Goal: Information Seeking & Learning: Learn about a topic

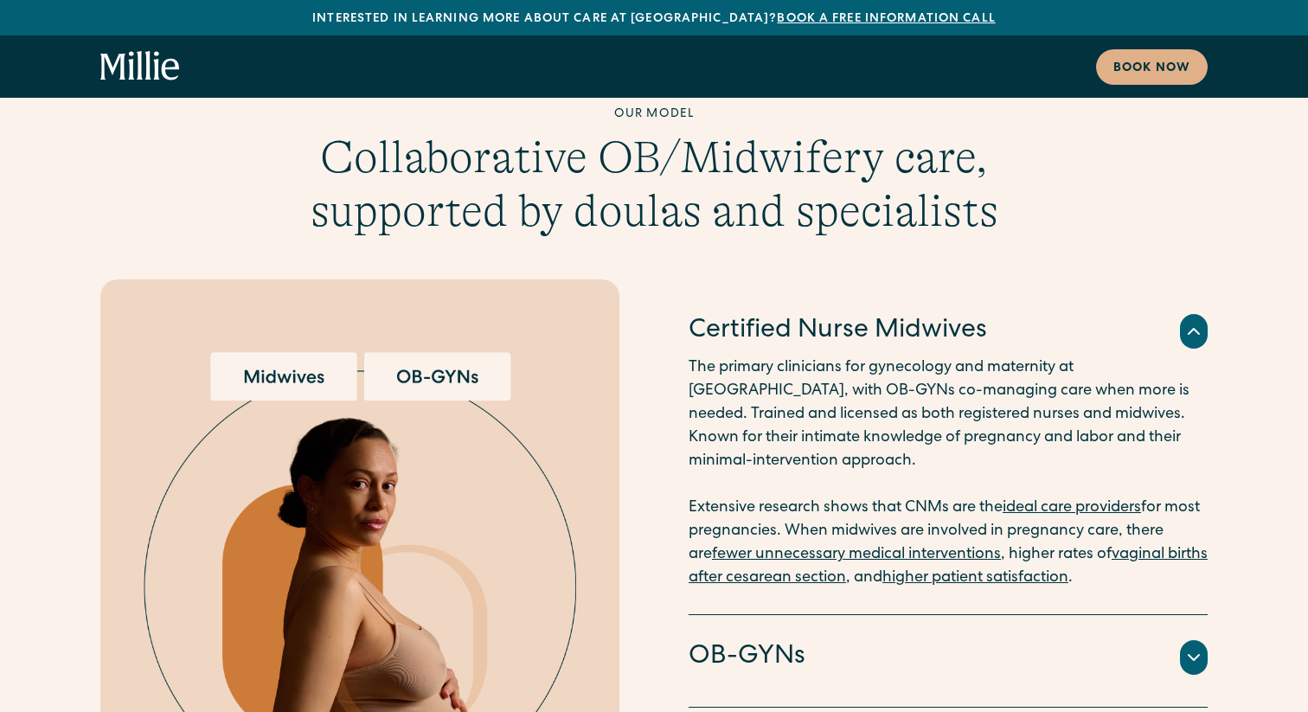
scroll to position [4230, 0]
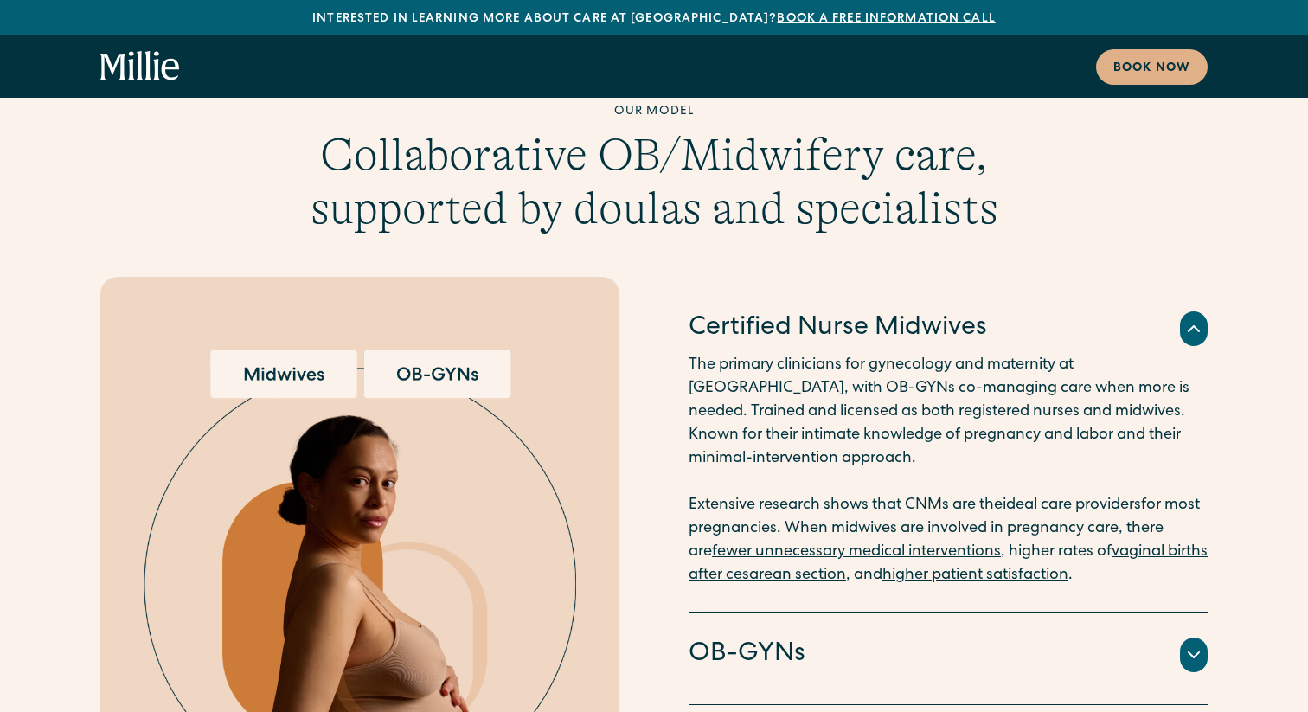
click at [1188, 645] on icon at bounding box center [1194, 655] width 21 height 21
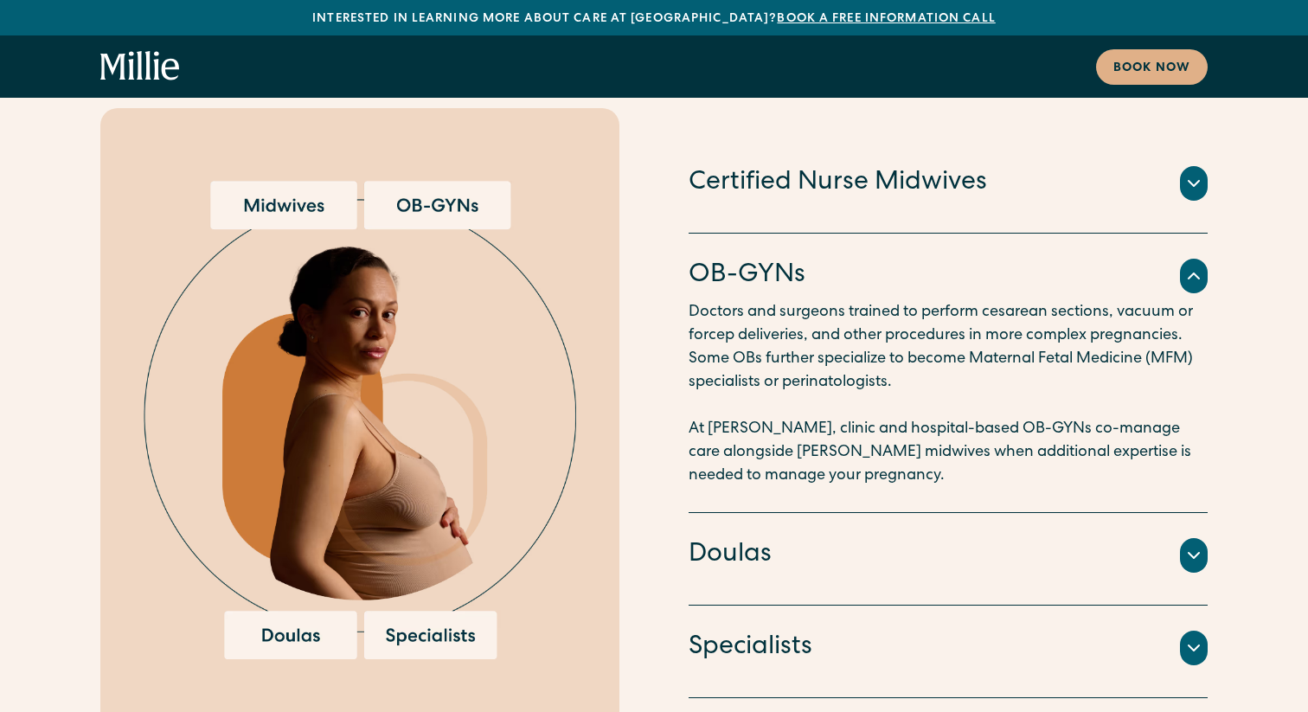
scroll to position [4426, 0]
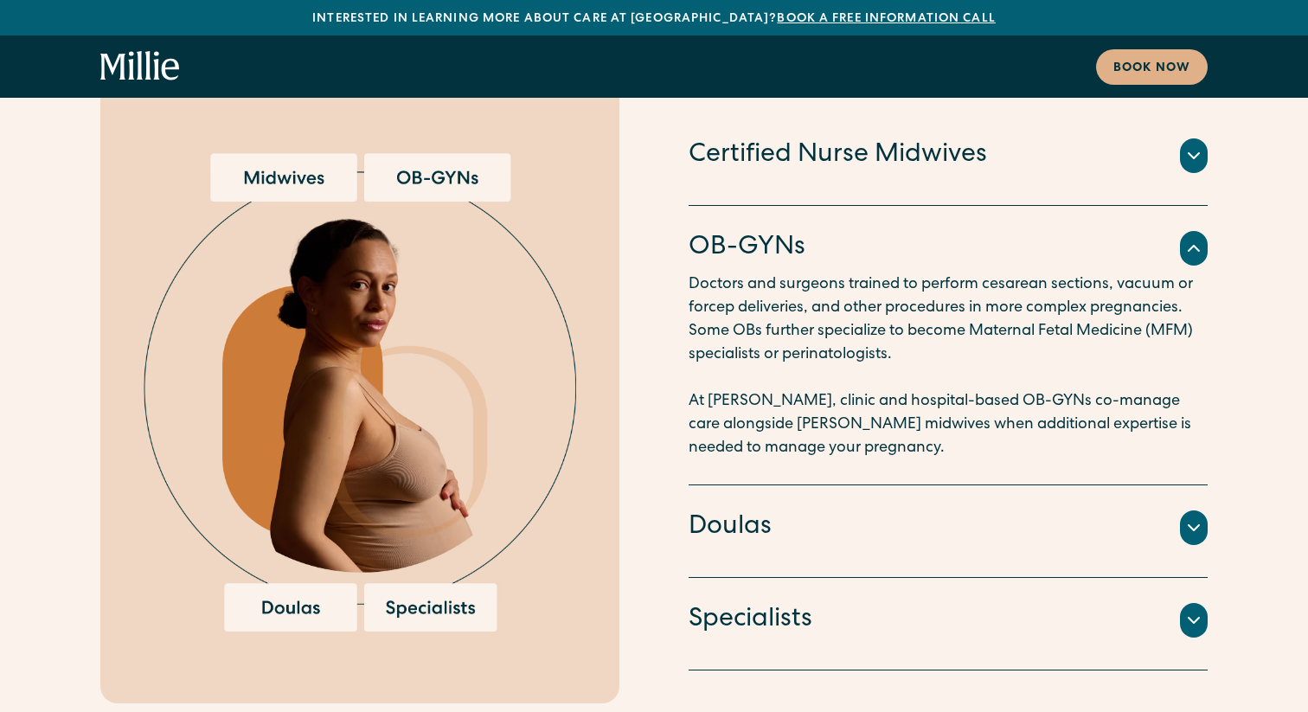
click at [1191, 517] on icon at bounding box center [1194, 527] width 21 height 21
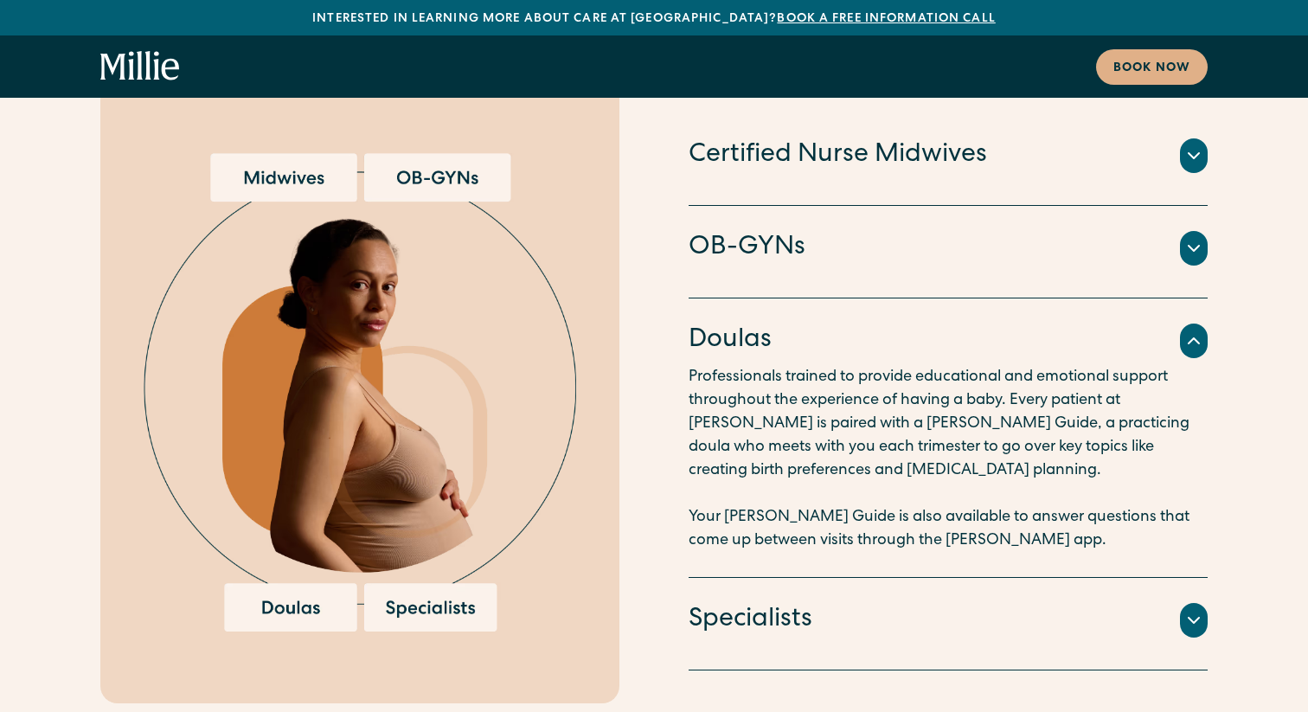
click at [1199, 610] on icon at bounding box center [1194, 620] width 21 height 21
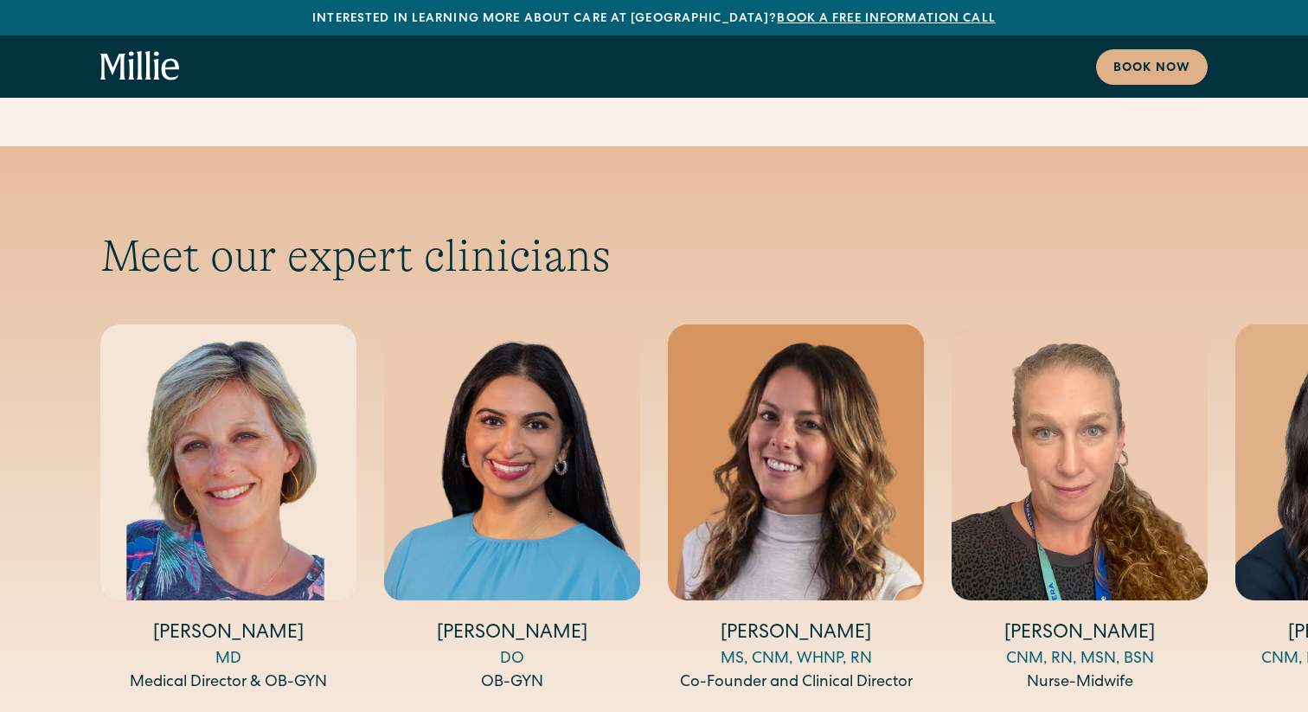
scroll to position [5675, 0]
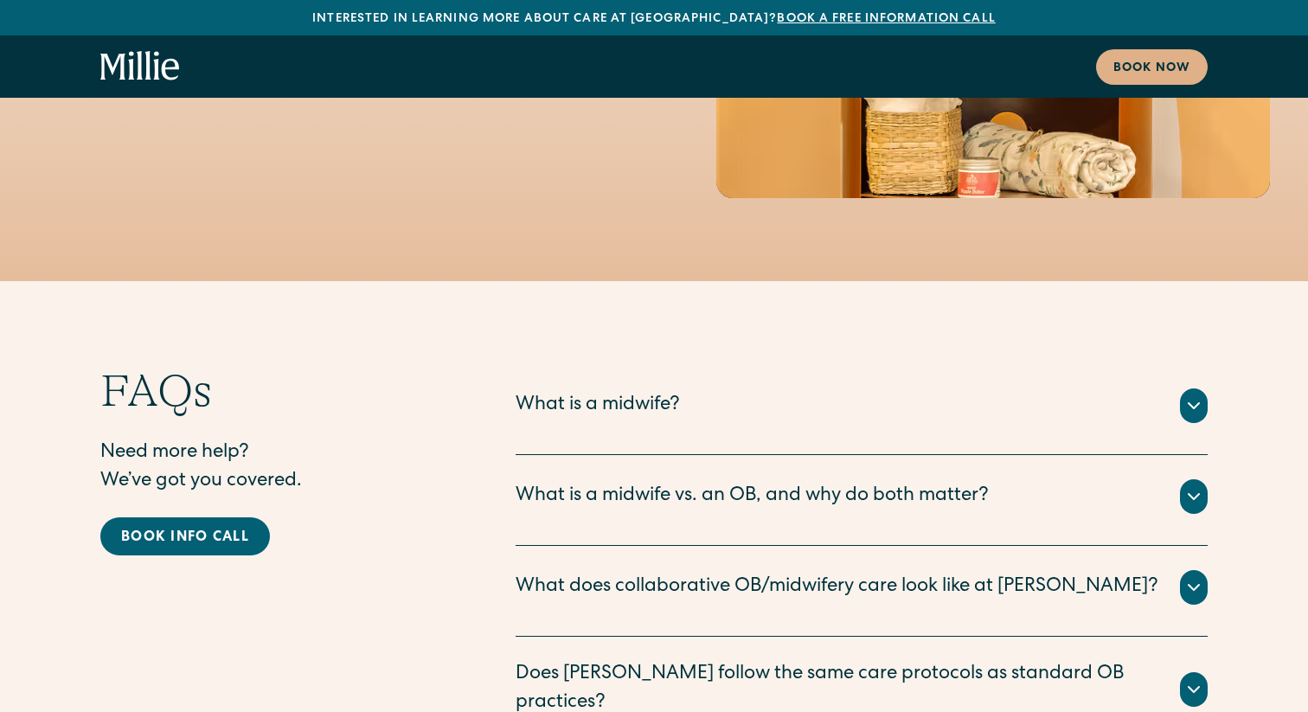
scroll to position [8455, 0]
click at [1188, 395] on icon at bounding box center [1194, 405] width 21 height 21
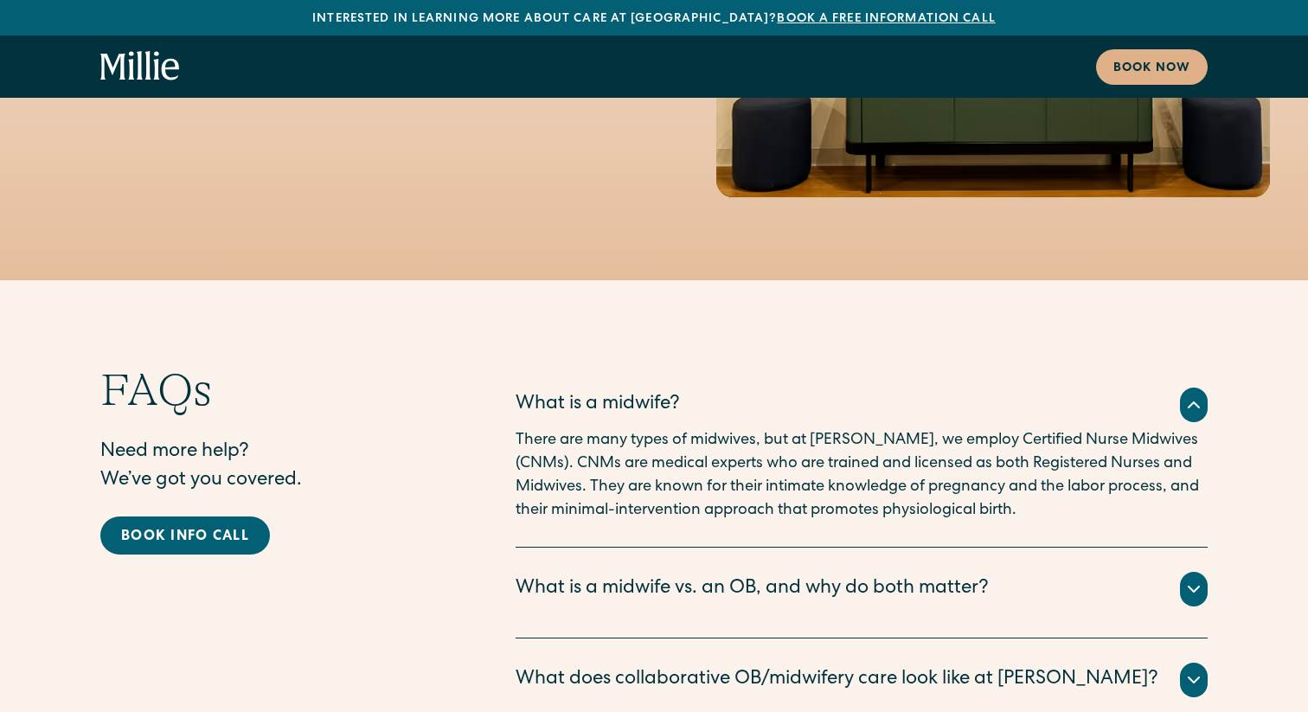
click at [1190, 395] on icon at bounding box center [1194, 405] width 21 height 21
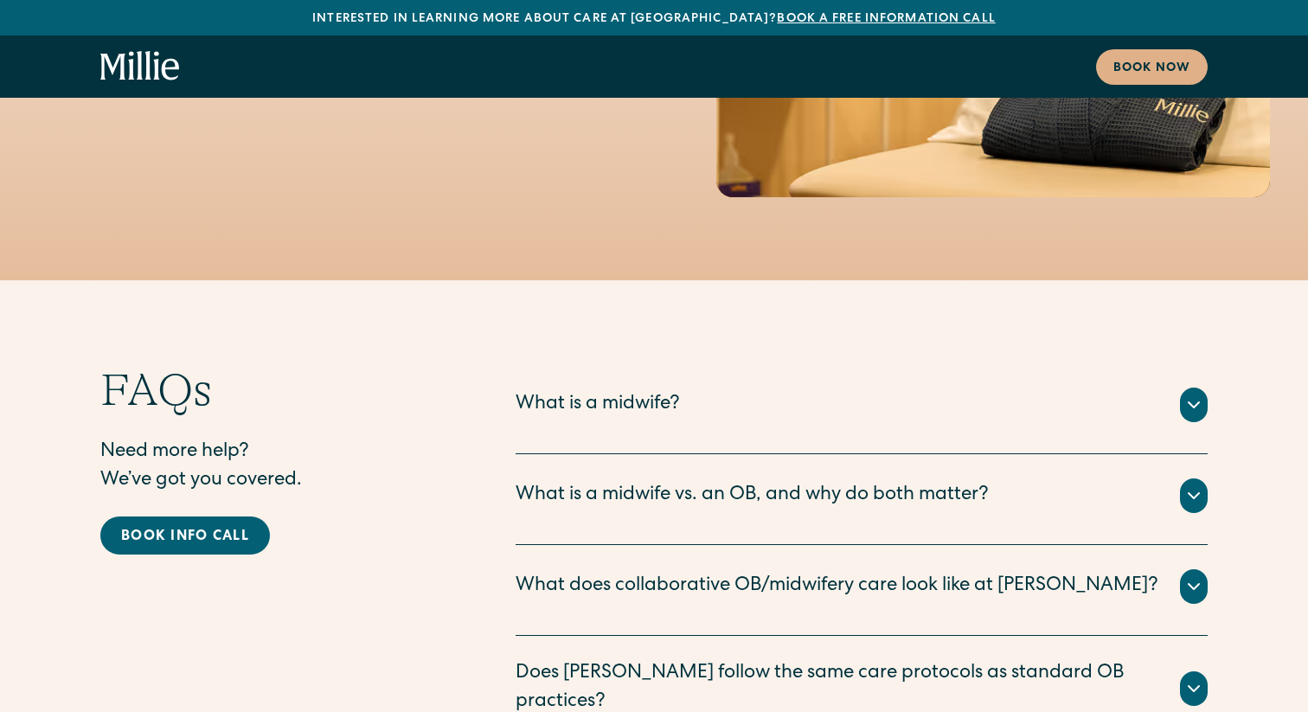
click at [1198, 493] on icon at bounding box center [1194, 495] width 10 height 5
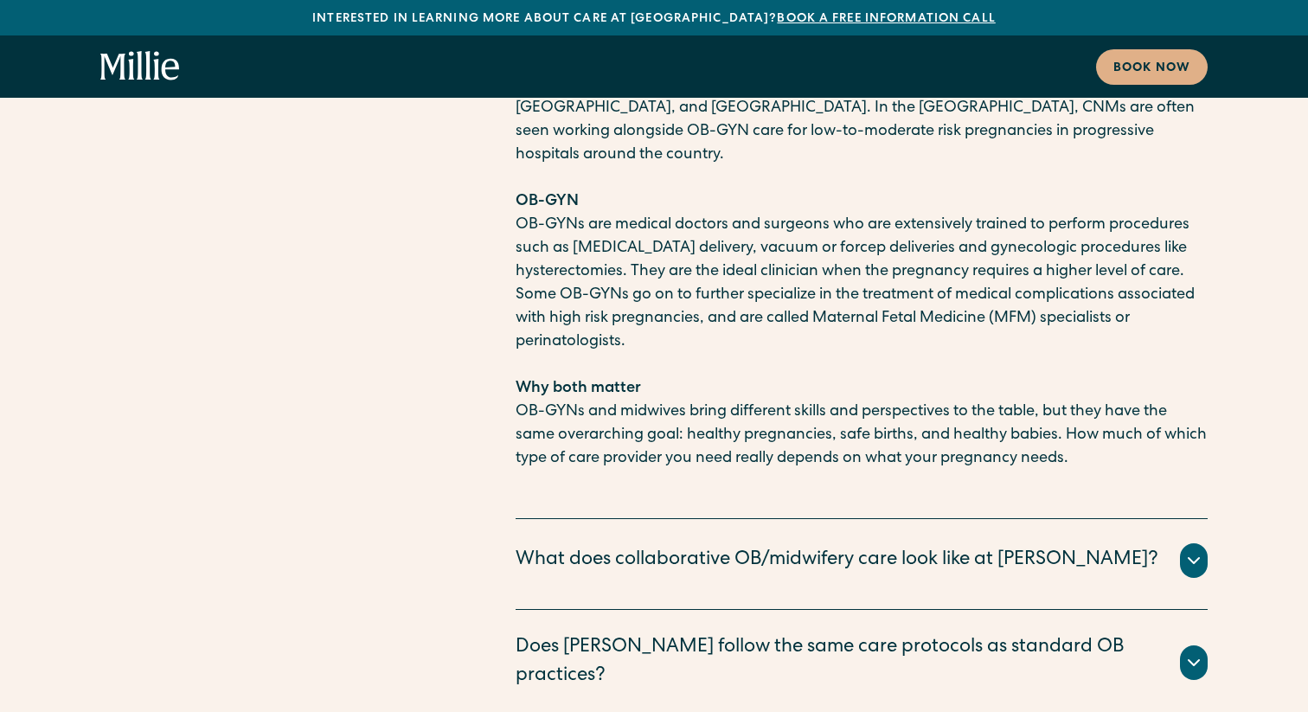
scroll to position [9119, 0]
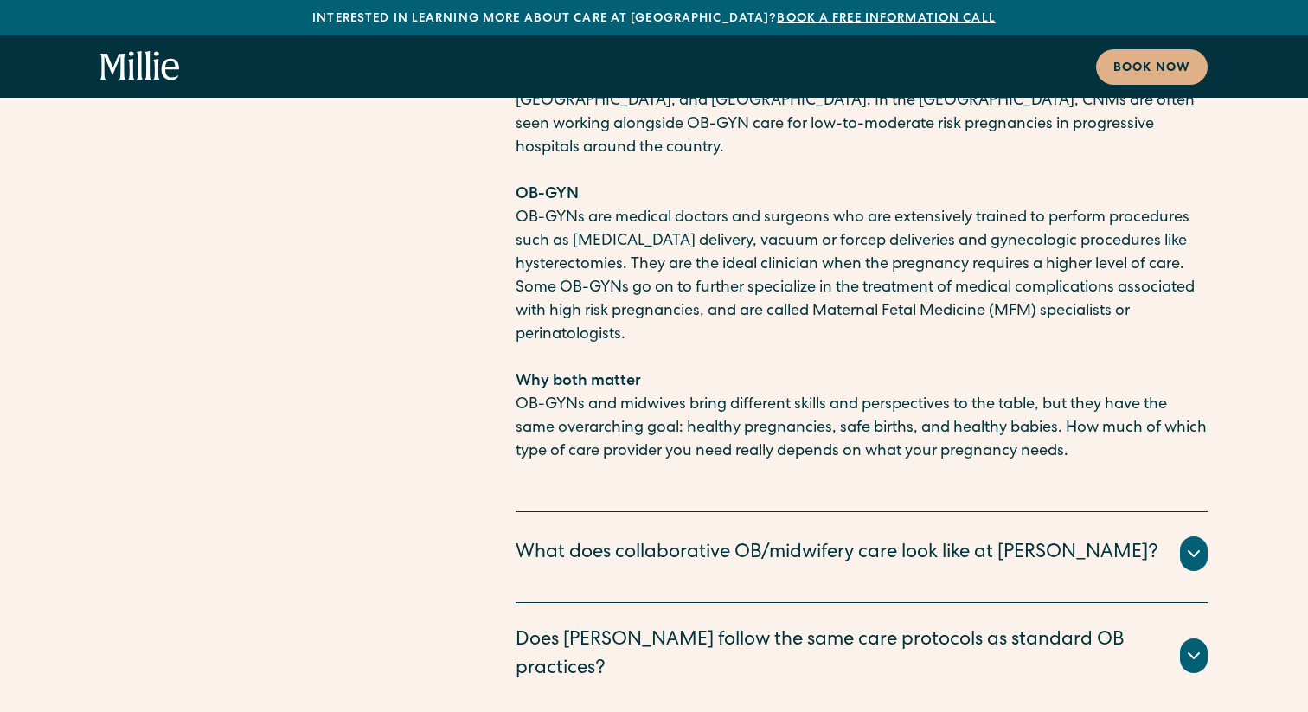
click at [1179, 537] on div "What does collaborative OB/midwifery care look like at [PERSON_NAME]?" at bounding box center [862, 554] width 692 height 35
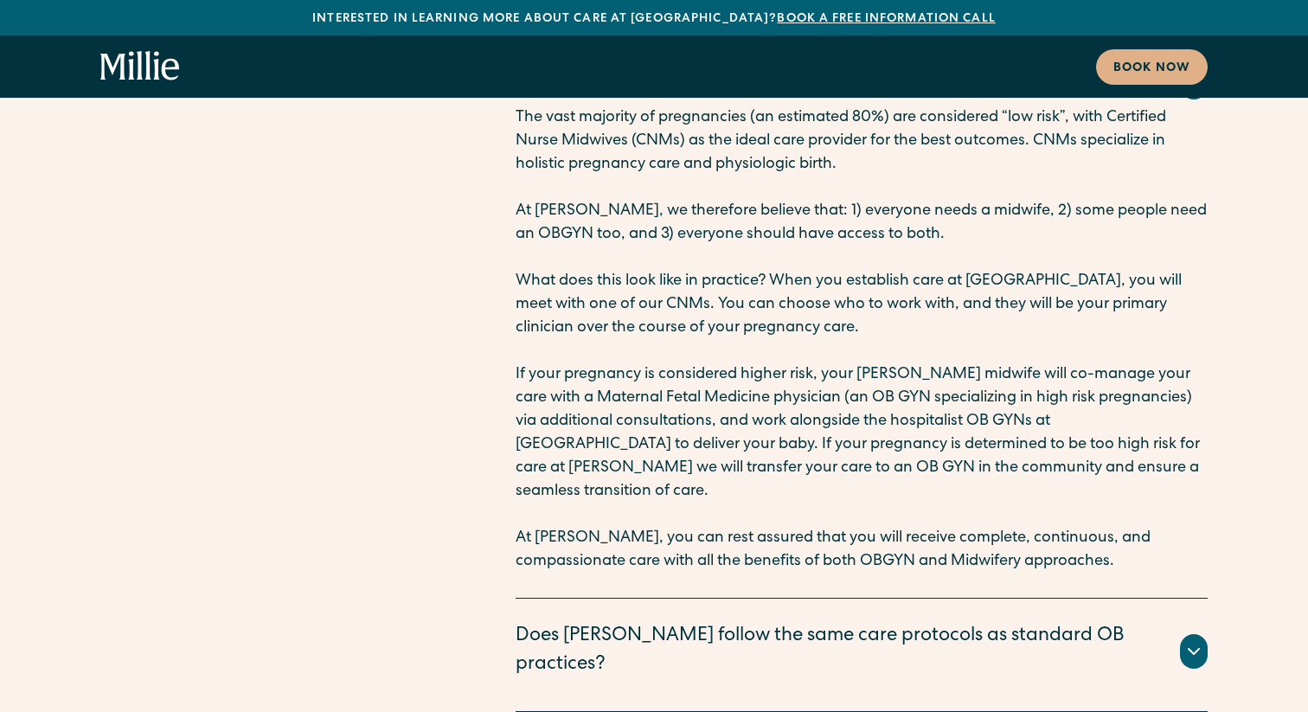
scroll to position [9596, 0]
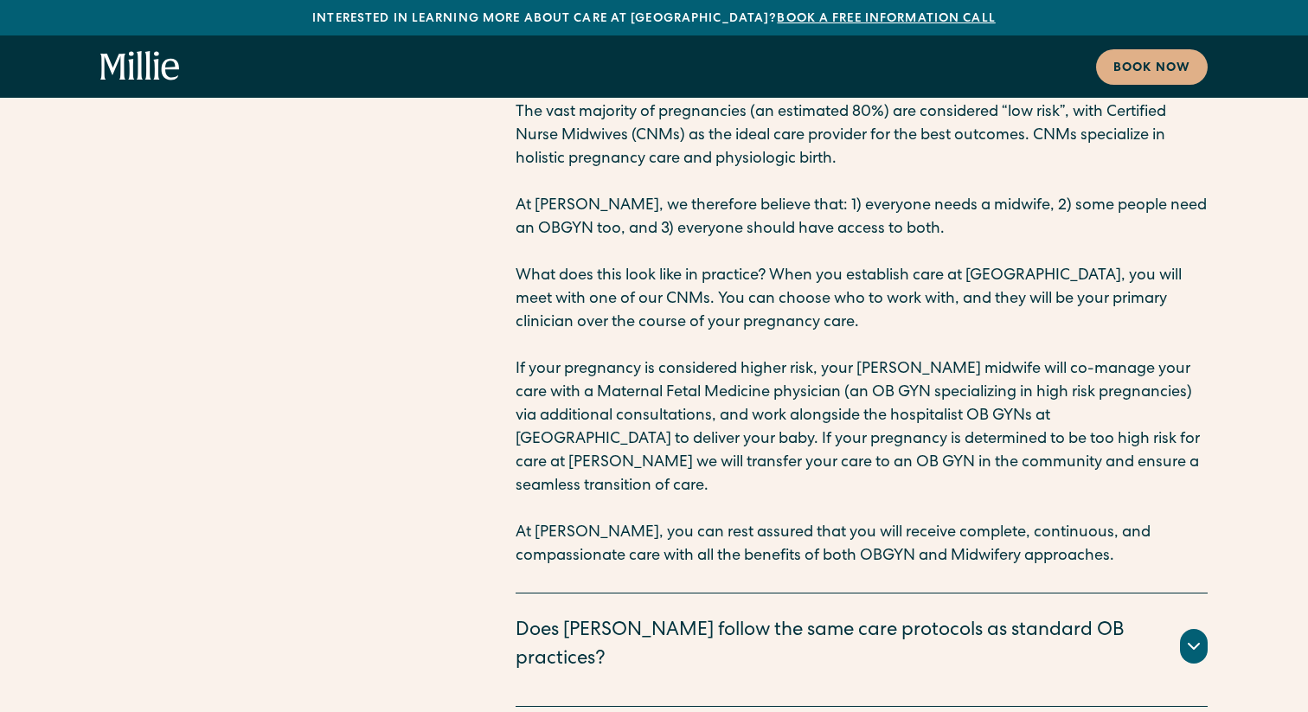
click at [595, 618] on div "Does [PERSON_NAME] follow the same care protocols as standard OB practices?" at bounding box center [838, 646] width 644 height 57
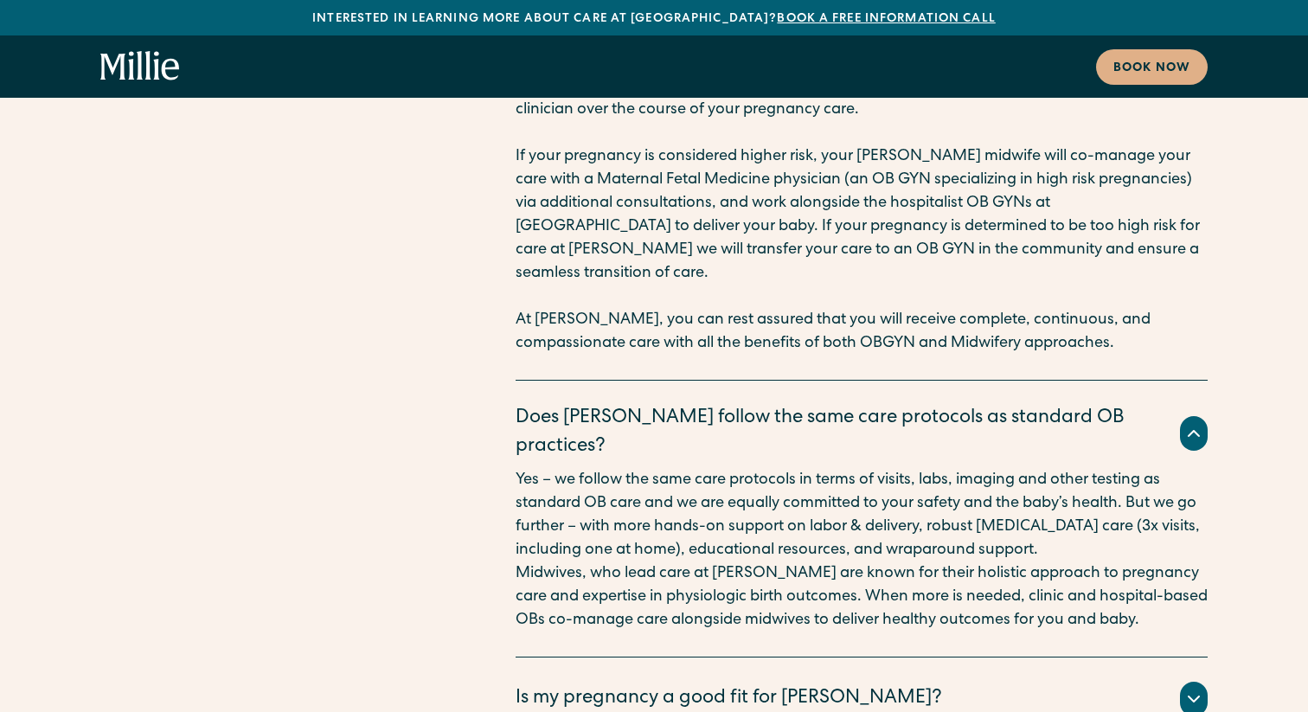
scroll to position [9812, 0]
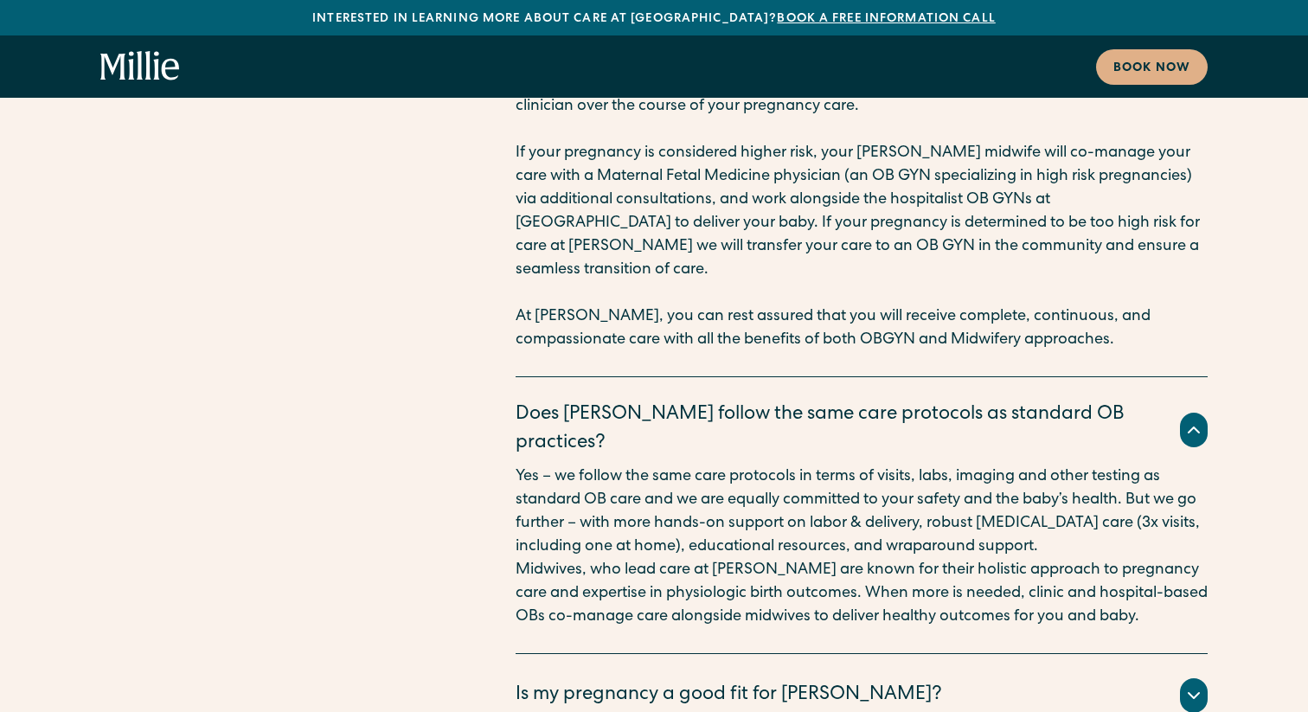
click at [546, 682] on div "Is my pregnancy a good fit for [PERSON_NAME]?" at bounding box center [729, 696] width 427 height 29
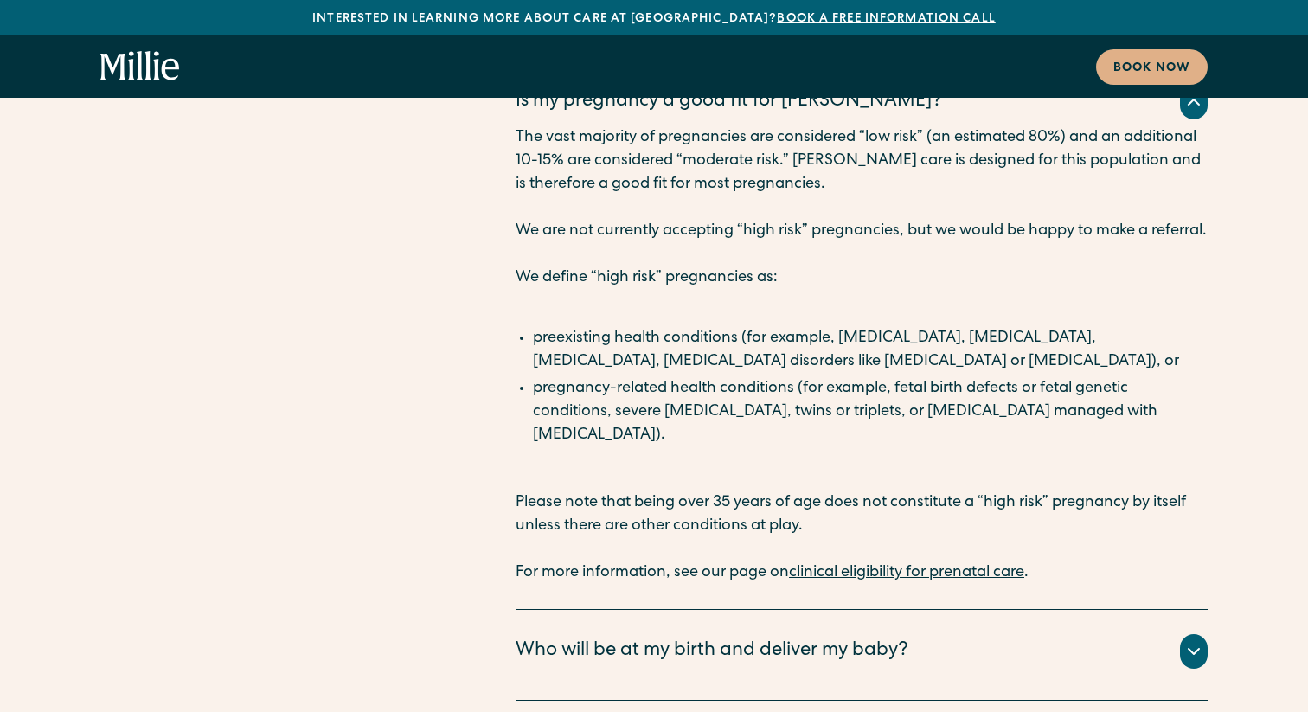
scroll to position [10412, 0]
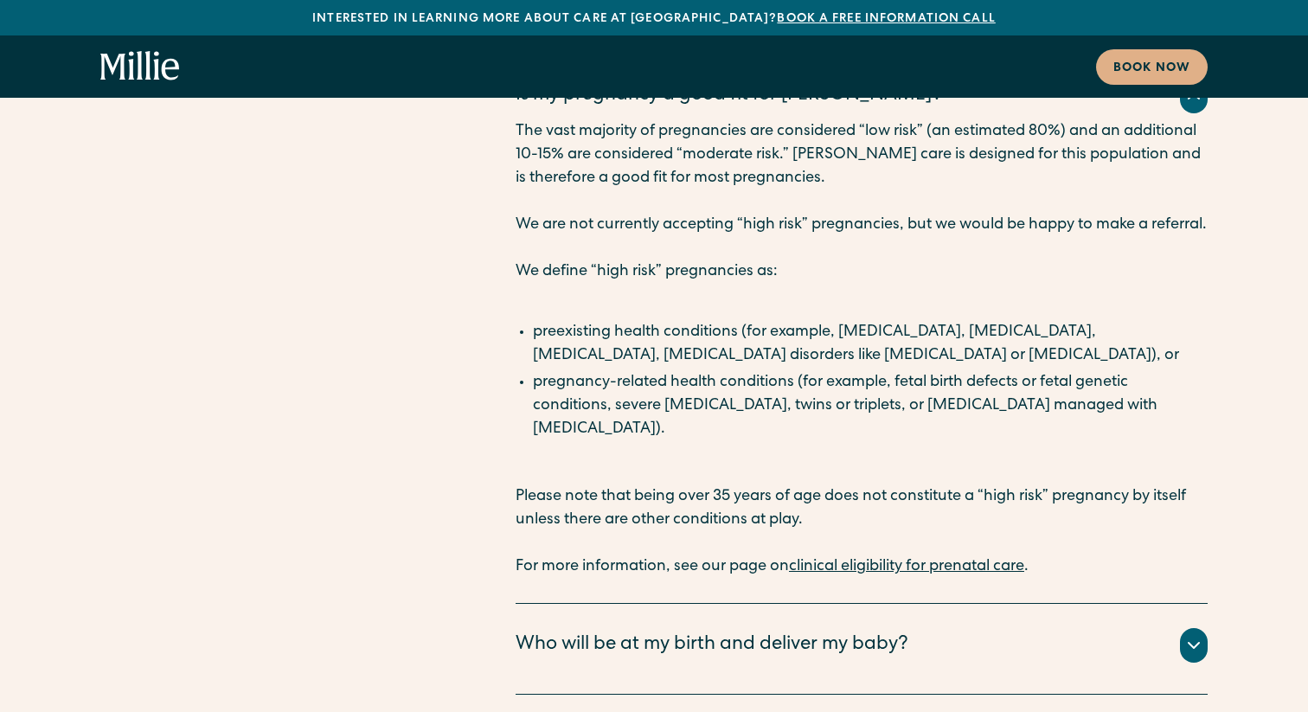
click at [627, 628] on div "Who will be at my birth and deliver my baby?" at bounding box center [862, 645] width 692 height 35
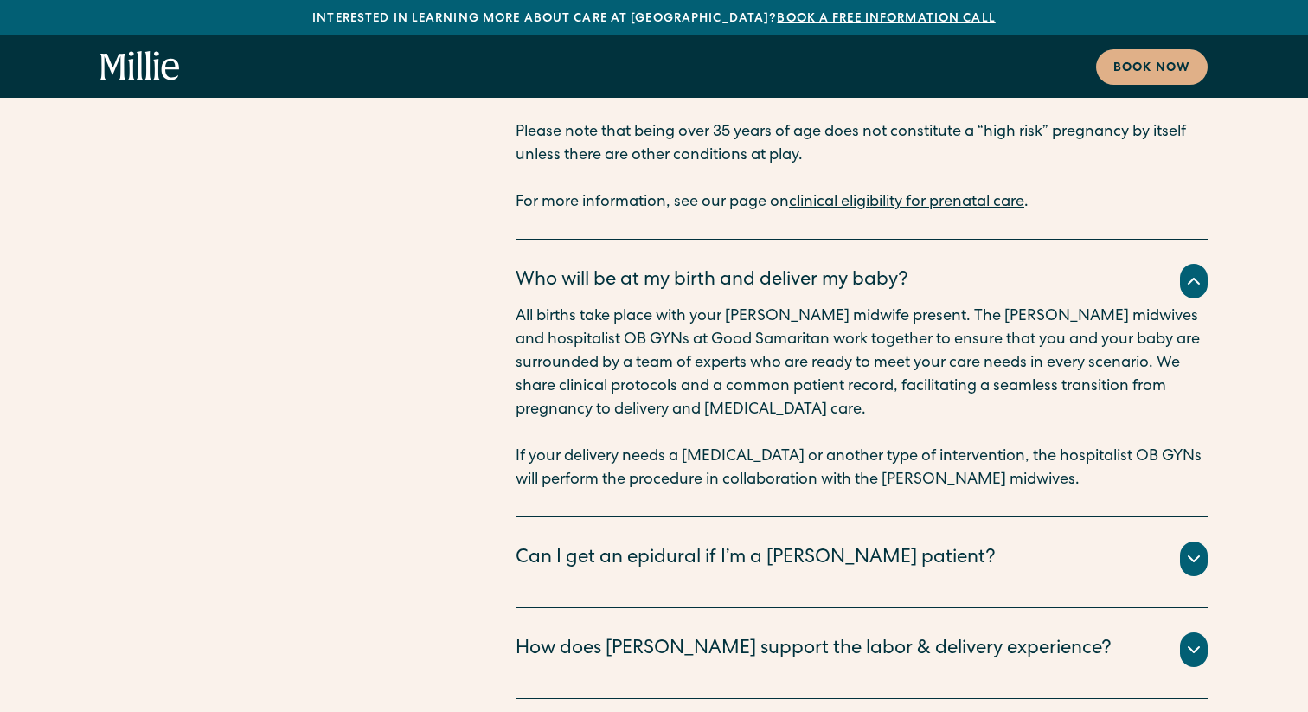
scroll to position [10788, 0]
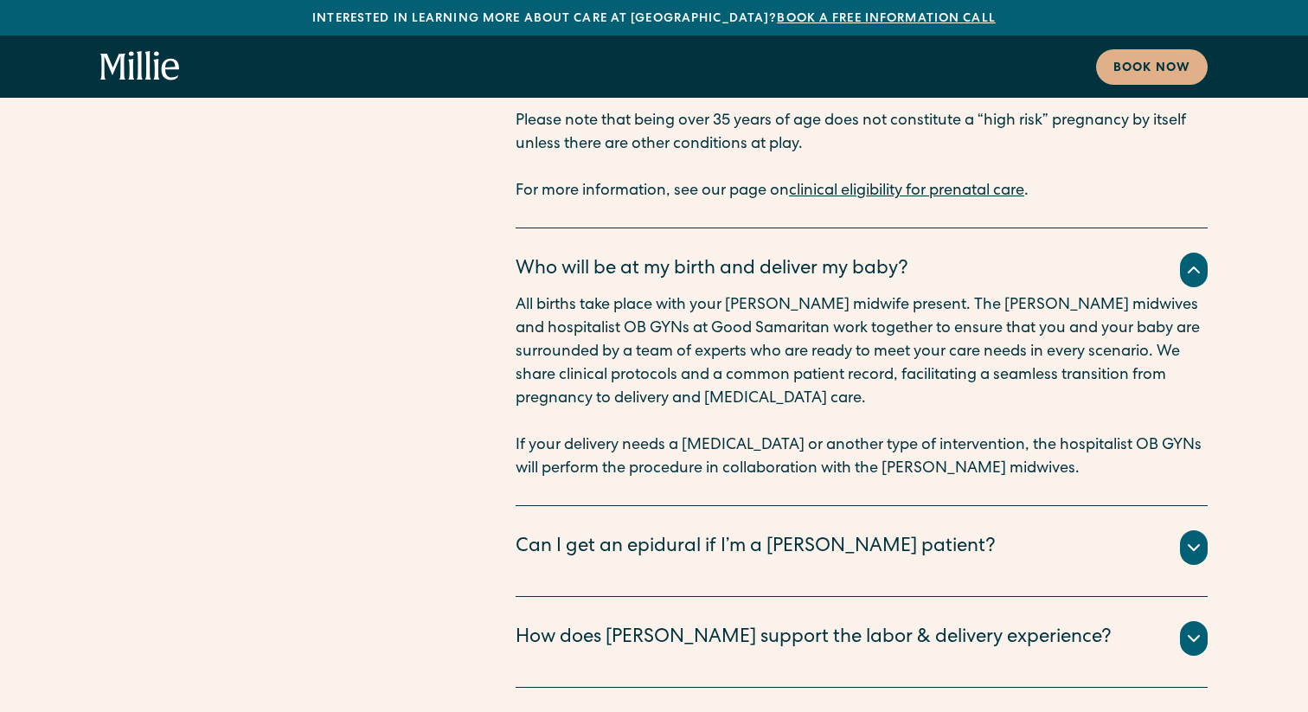
click at [603, 534] on div "Can I get an epidural if I’m a [PERSON_NAME] patient?" at bounding box center [756, 548] width 480 height 29
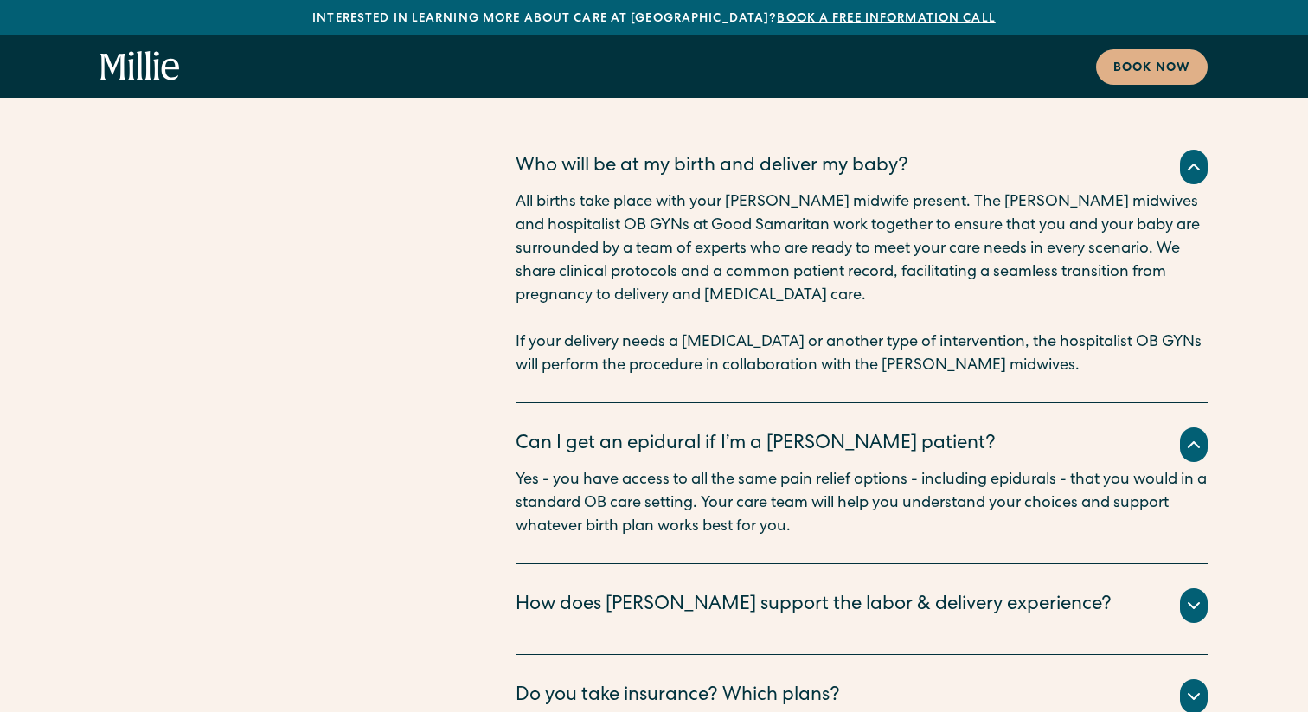
scroll to position [10927, 0]
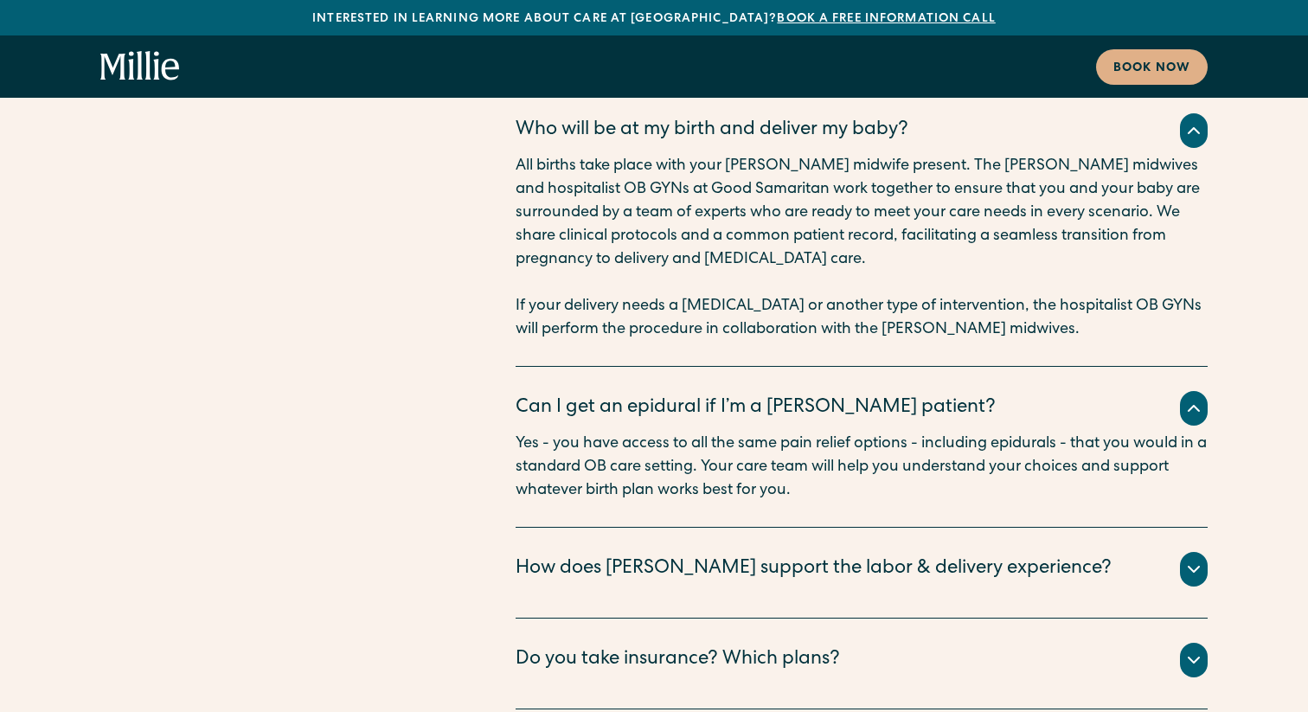
click at [613, 556] on div "How does [PERSON_NAME] support the labor & delivery experience?" at bounding box center [814, 570] width 596 height 29
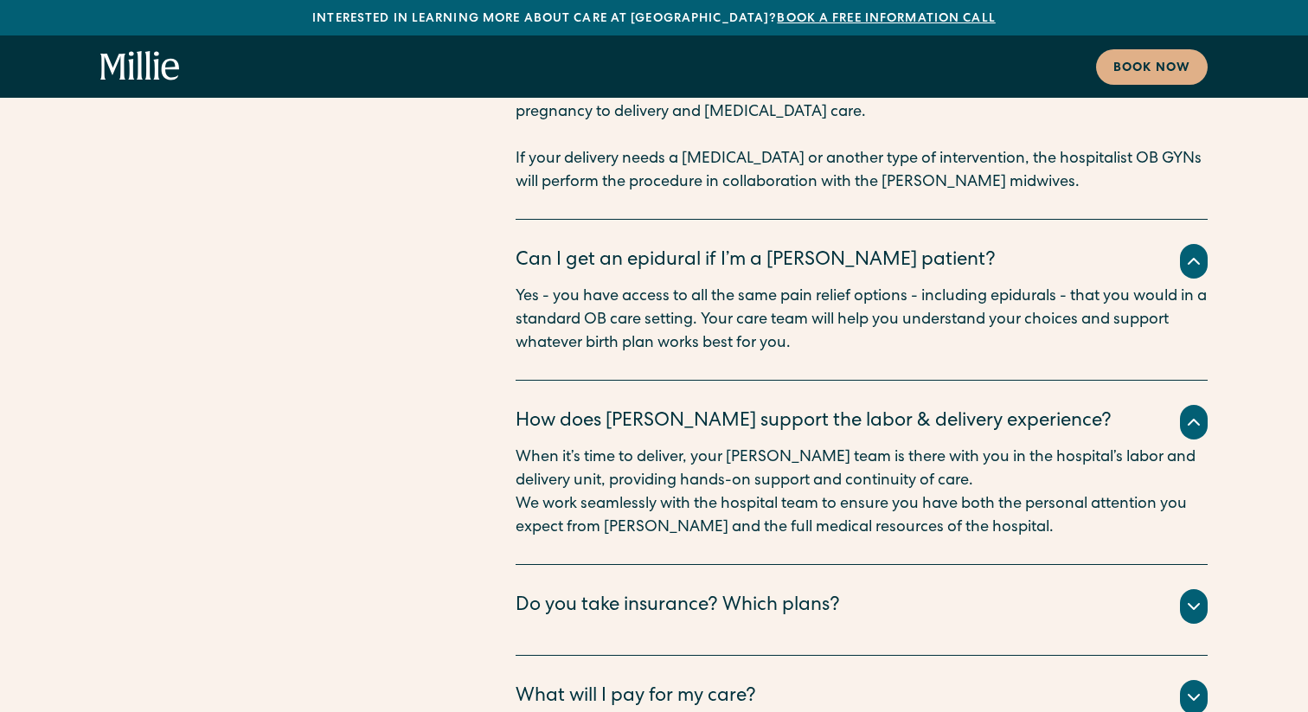
scroll to position [11091, 0]
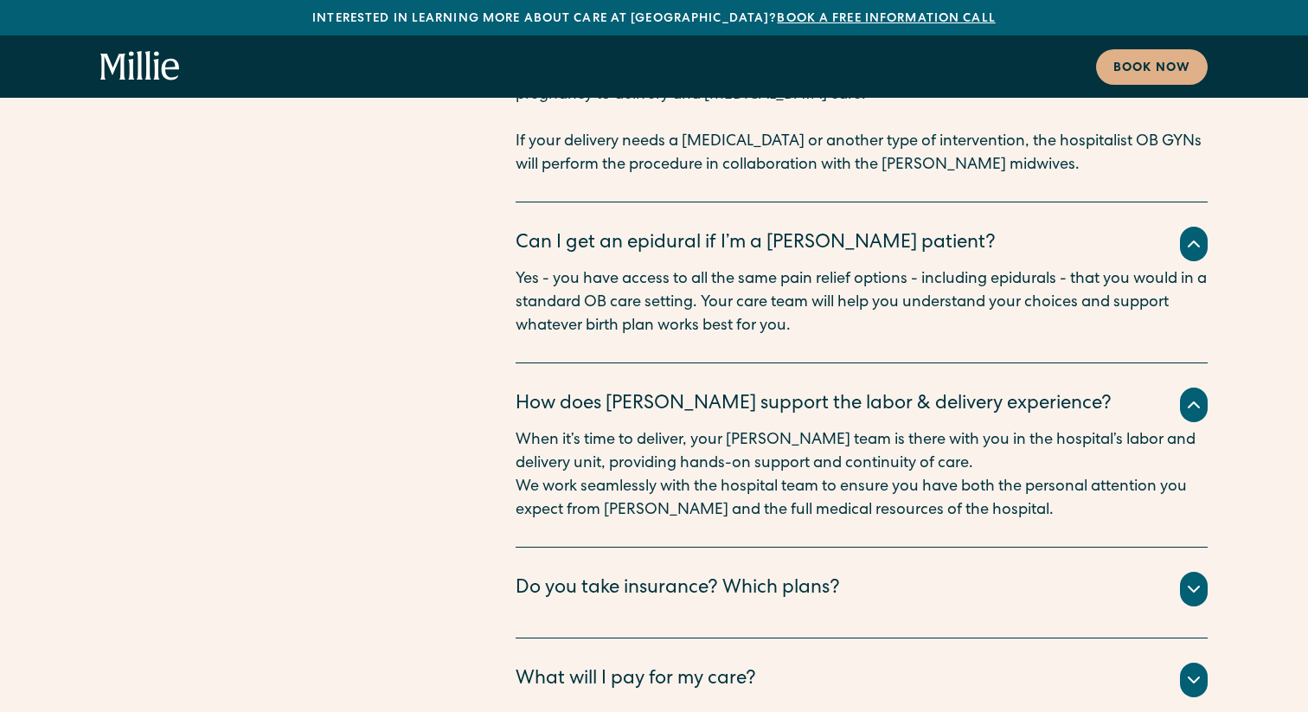
click at [569, 575] on div "Do you take insurance? Which plans?" at bounding box center [678, 589] width 325 height 29
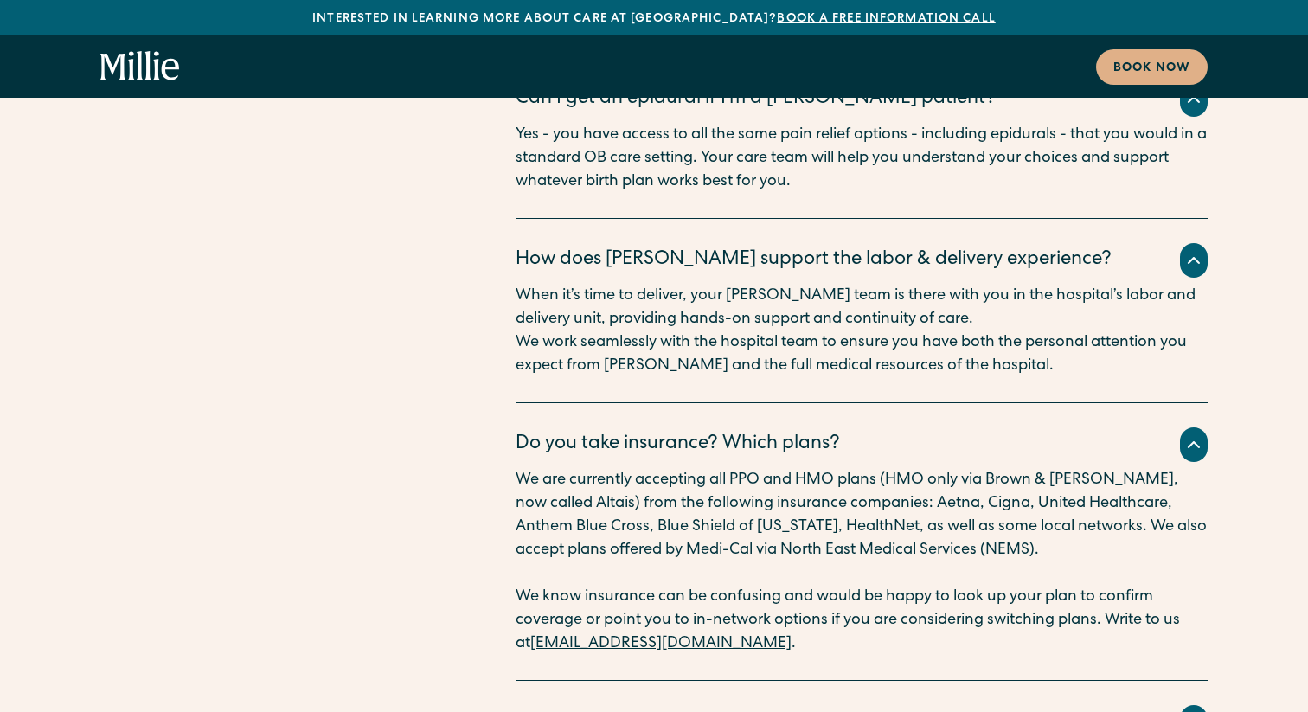
scroll to position [11269, 0]
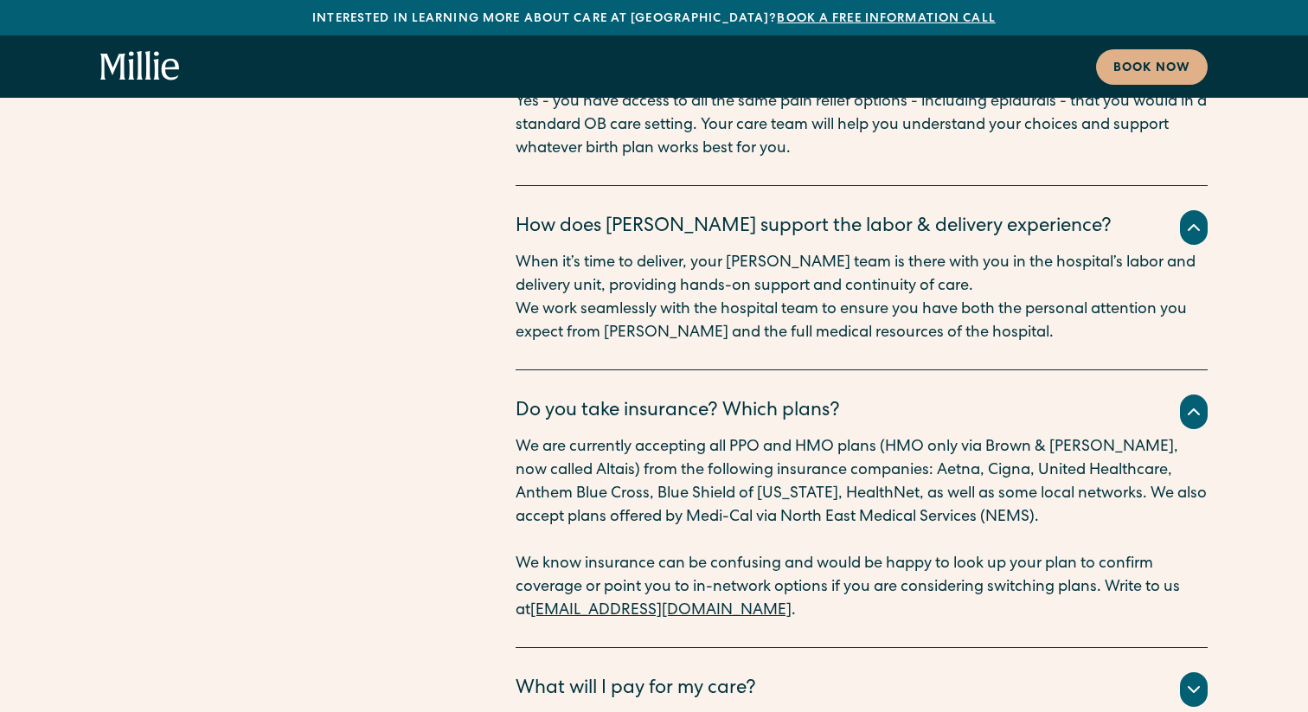
click at [755, 676] on div "What will I pay for my care?" at bounding box center [636, 690] width 241 height 29
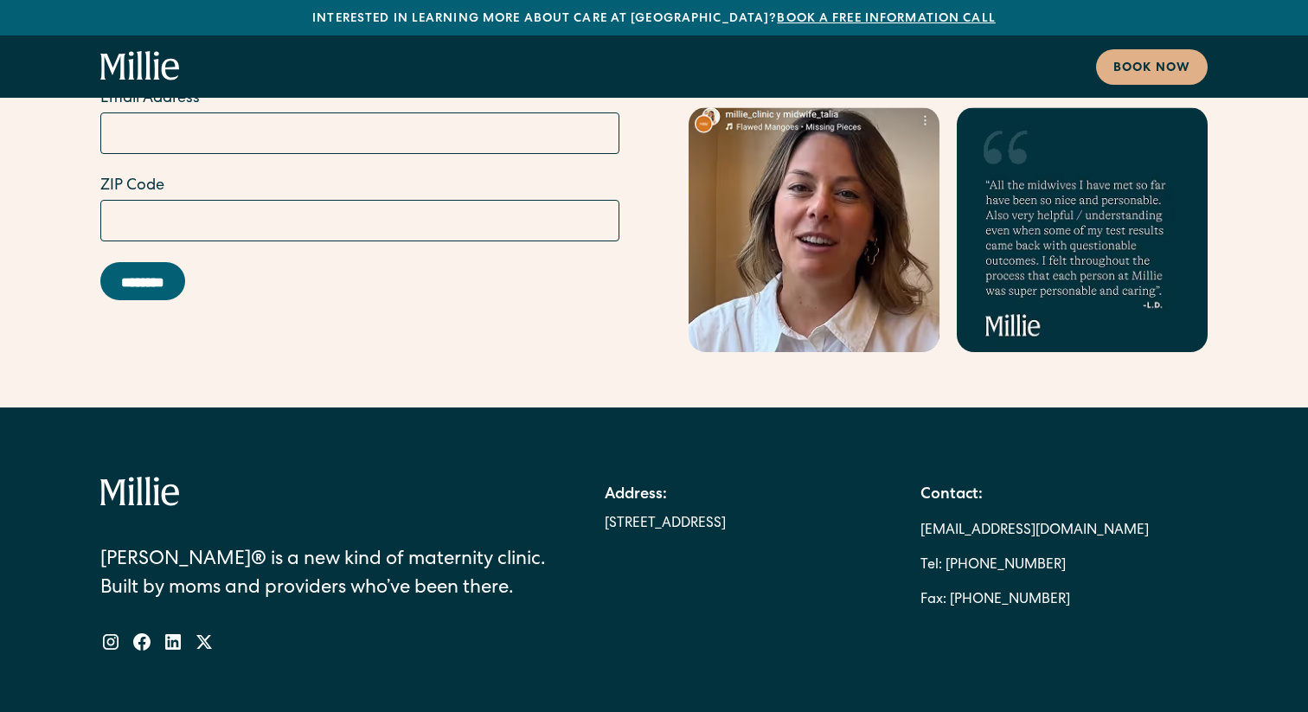
scroll to position [12727, 0]
